Goal: Task Accomplishment & Management: Manage account settings

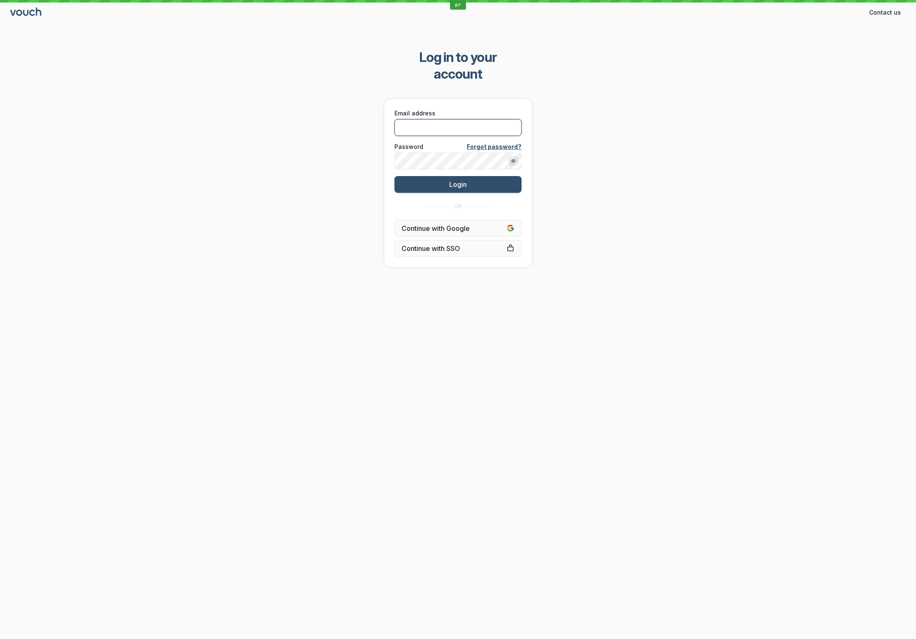
click at [422, 119] on input "Email address" at bounding box center [457, 127] width 127 height 17
type input "[EMAIL_ADDRESS][DOMAIN_NAME]"
click at [669, 142] on div "Log in to your account Email address [EMAIL_ADDRESS][DOMAIN_NAME] Password Forg…" at bounding box center [458, 158] width 916 height 245
click at [456, 180] on span "Login" at bounding box center [458, 184] width 18 height 8
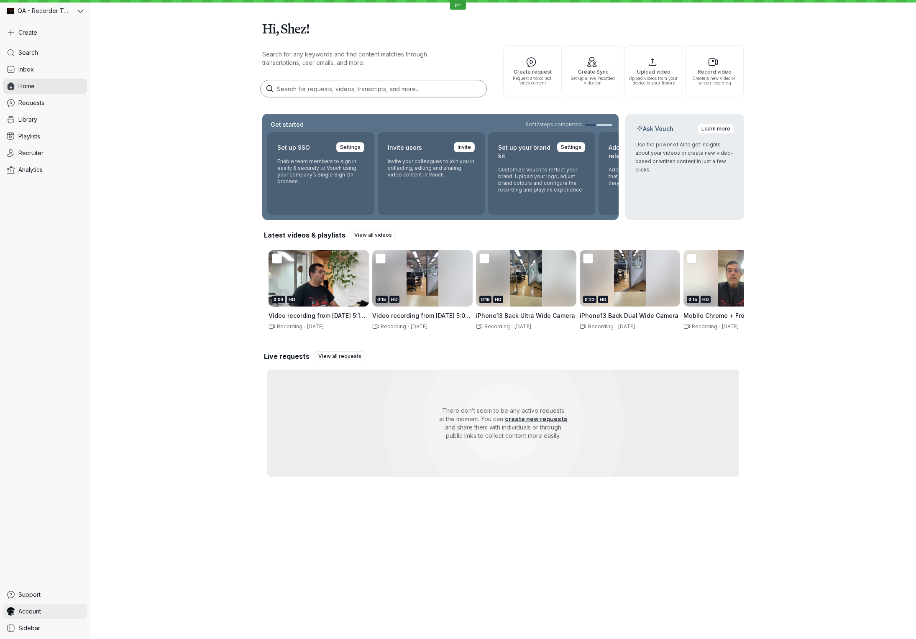
click at [50, 611] on link "Account" at bounding box center [45, 611] width 84 height 15
click at [122, 611] on span "Sign Out" at bounding box center [139, 610] width 84 height 8
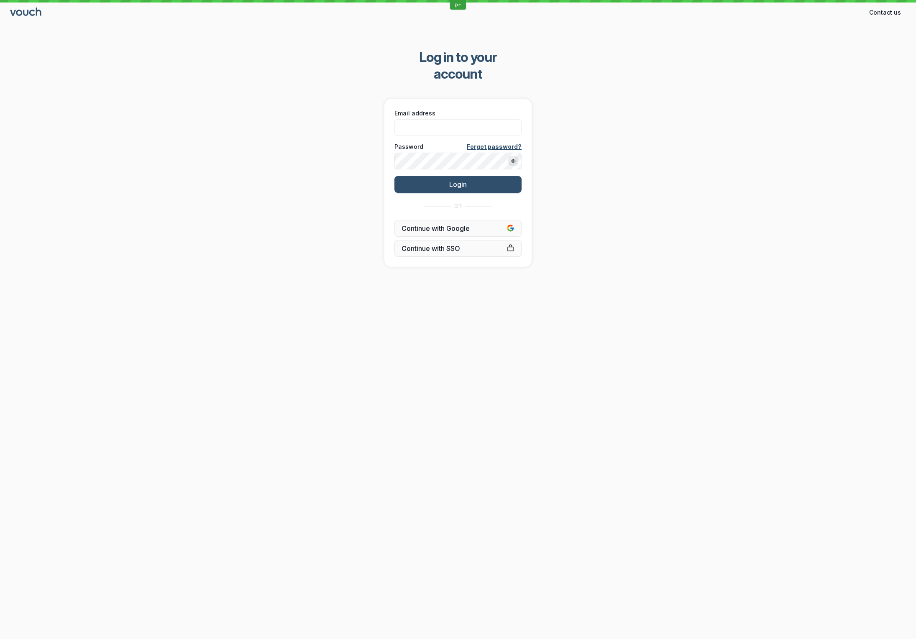
click at [340, 362] on div "pr Contact us Contact Log in to your account Email address Password Forgot pass…" at bounding box center [458, 319] width 916 height 639
click at [468, 119] on input "Email address" at bounding box center [457, 127] width 127 height 17
type input "[EMAIL_ADDRESS][DOMAIN_NAME]"
click at [642, 181] on div "Log in to your account Email address [EMAIL_ADDRESS][DOMAIN_NAME] Password Forg…" at bounding box center [458, 158] width 916 height 245
click at [476, 176] on button "Login" at bounding box center [457, 184] width 127 height 17
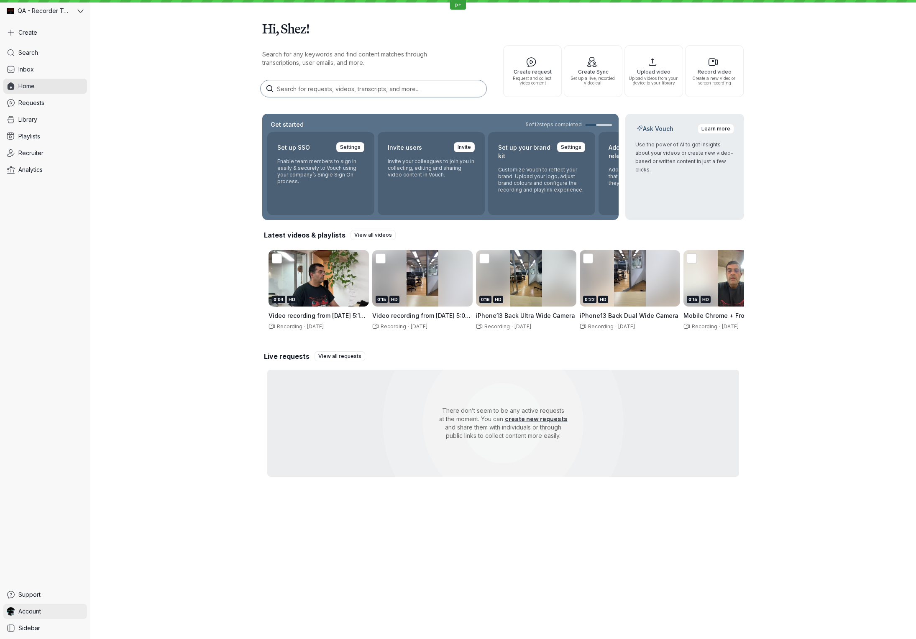
click at [30, 613] on span "Account" at bounding box center [29, 611] width 23 height 8
click at [108, 611] on span "Sign Out" at bounding box center [139, 610] width 84 height 8
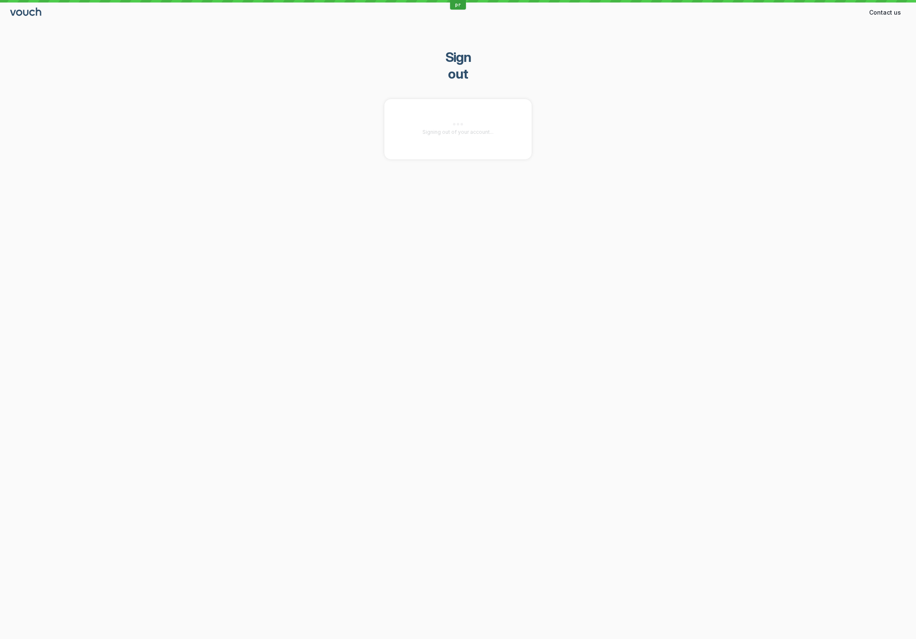
click at [657, 294] on div "pr Contact us Contact Sign out Signing out of your account..." at bounding box center [458, 319] width 916 height 639
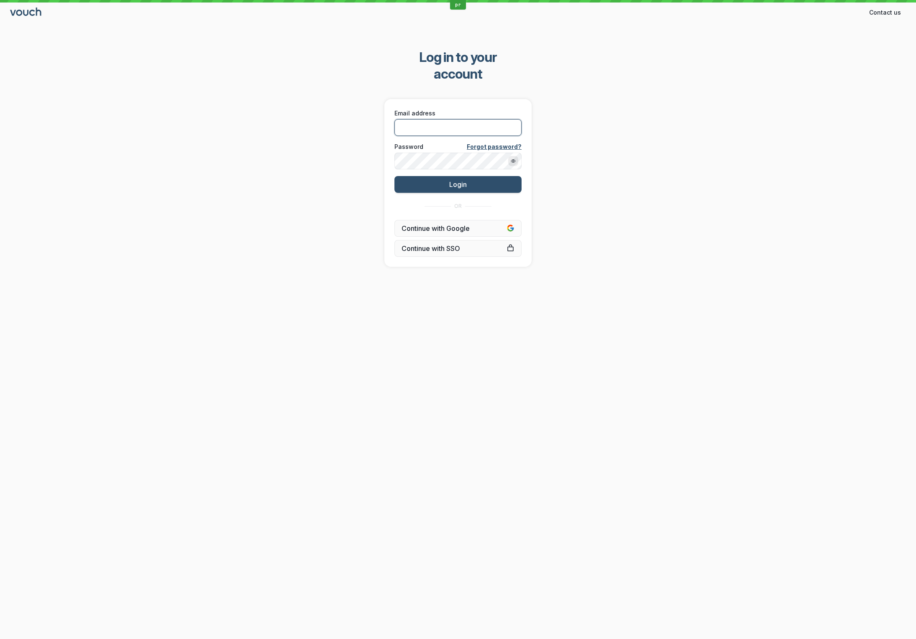
click at [492, 119] on input "Email address" at bounding box center [457, 127] width 127 height 17
type input "[EMAIL_ADDRESS][DOMAIN_NAME]"
click at [707, 115] on div "Log in to your account Email address [EMAIL_ADDRESS][DOMAIN_NAME] Password Forg…" at bounding box center [458, 158] width 916 height 245
click at [481, 176] on button "Login" at bounding box center [457, 184] width 127 height 17
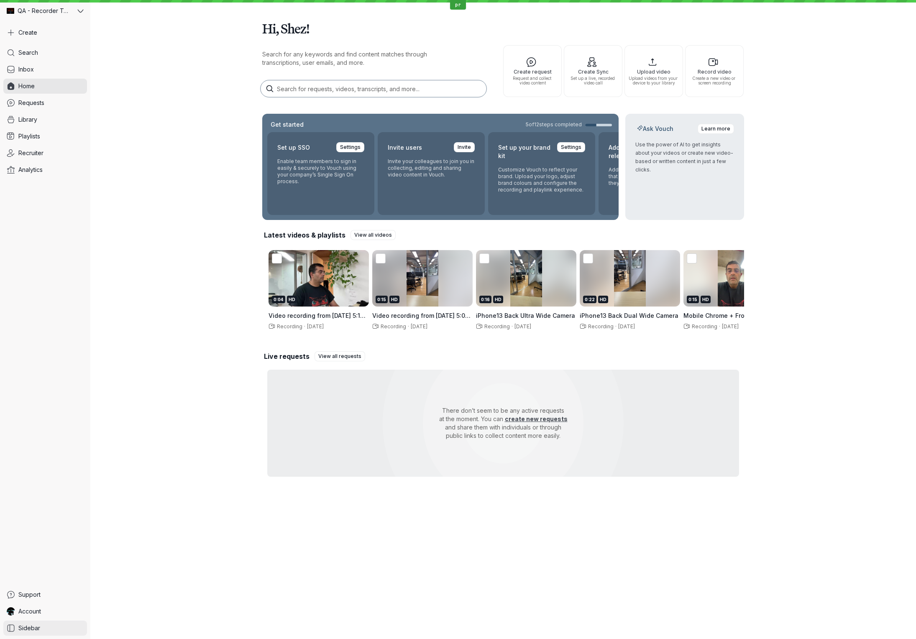
click at [45, 625] on link "Sidebar" at bounding box center [45, 628] width 84 height 15
